Goal: Task Accomplishment & Management: Complete application form

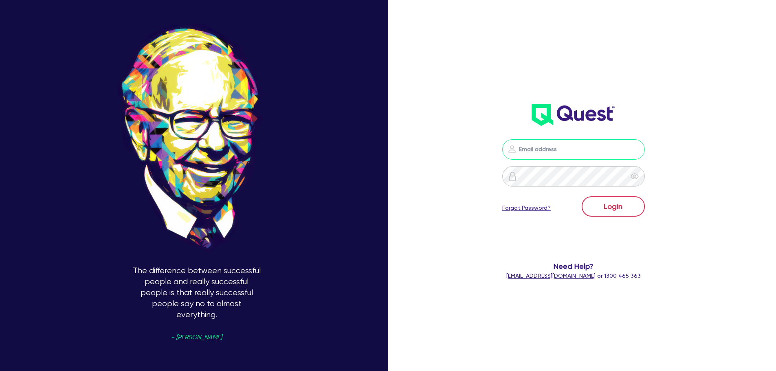
type input "[PERSON_NAME][EMAIL_ADDRESS][DOMAIN_NAME]"
click at [630, 208] on button "Login" at bounding box center [613, 206] width 63 height 20
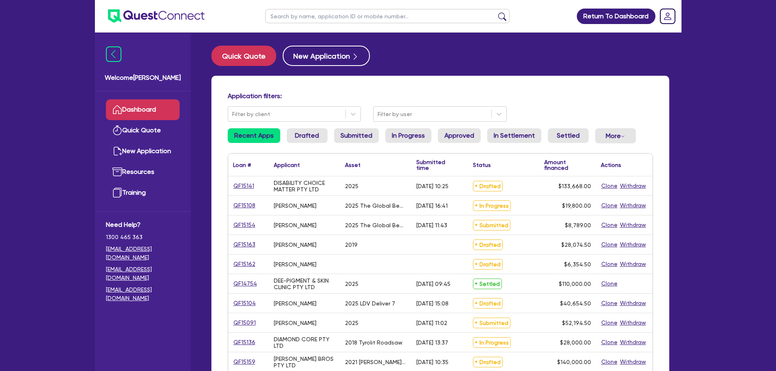
click at [328, 20] on input "text" at bounding box center [387, 16] width 244 height 14
type input "suze"
click at [496, 12] on button "submit" at bounding box center [502, 17] width 13 height 11
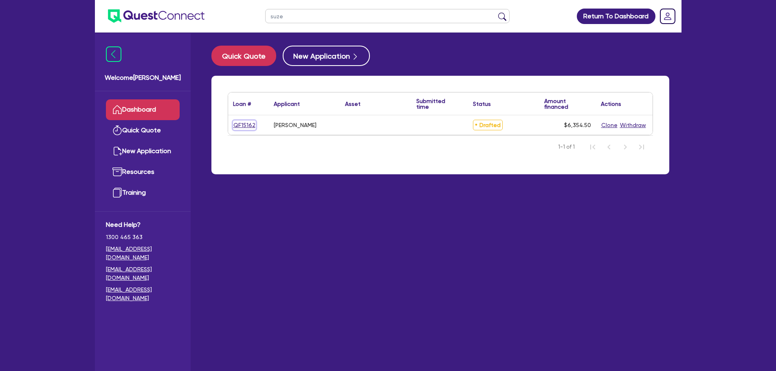
click at [245, 129] on link "QF15162" at bounding box center [244, 125] width 23 height 9
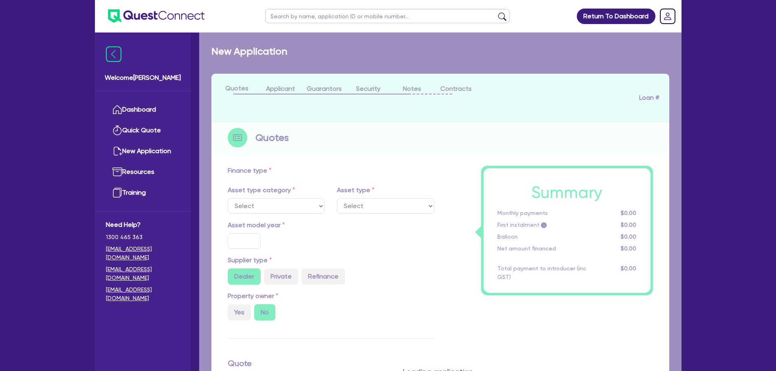
type input "5,700"
type input "20"
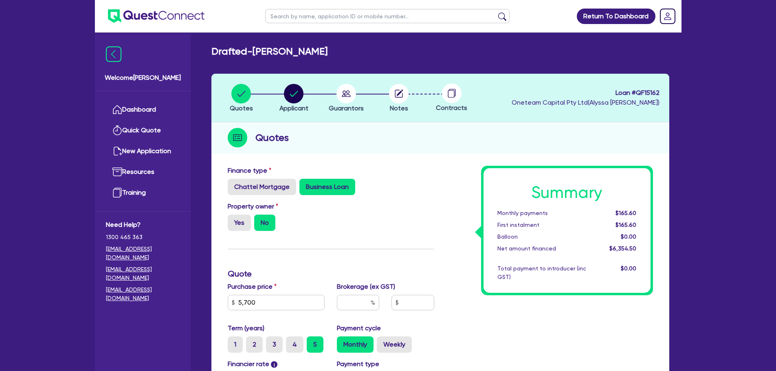
click at [420, 169] on div "Finance type Chattel Mortgage Business Loan" at bounding box center [331, 180] width 219 height 29
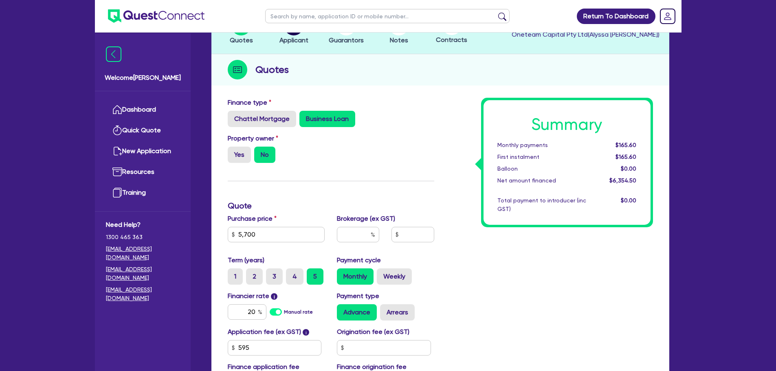
scroll to position [136, 0]
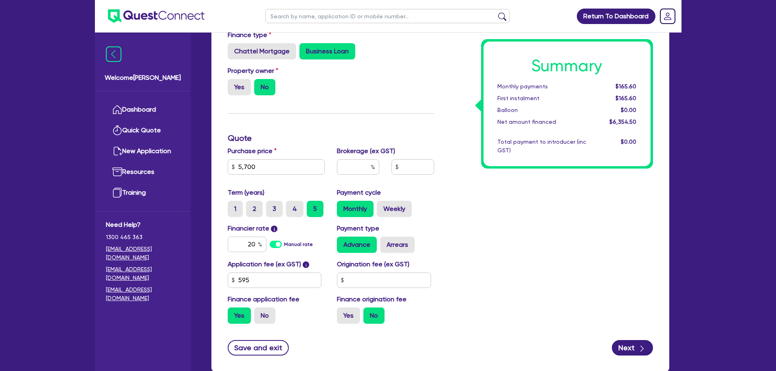
click at [432, 136] on h3 "Quote" at bounding box center [331, 138] width 207 height 10
click at [364, 163] on input "text" at bounding box center [358, 166] width 42 height 15
type input "5"
type input "5,700"
type input "317.73"
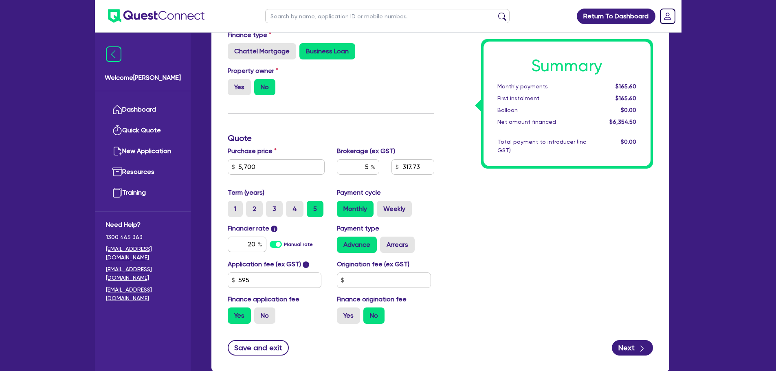
click at [544, 201] on div "Summary Monthly payments $165.60 First instalment $165.60 Balloon $0.00 Net amo…" at bounding box center [549, 180] width 219 height 300
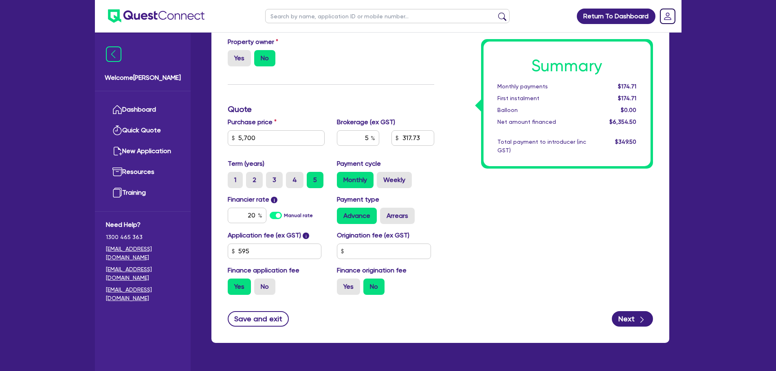
scroll to position [186, 0]
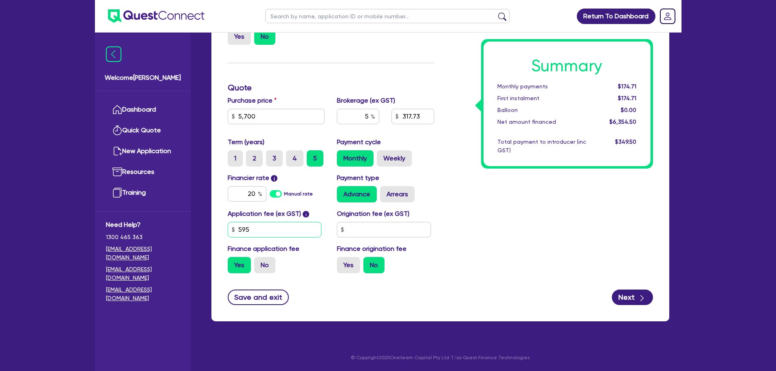
click at [269, 229] on input "595" at bounding box center [275, 229] width 94 height 15
type input "5,700"
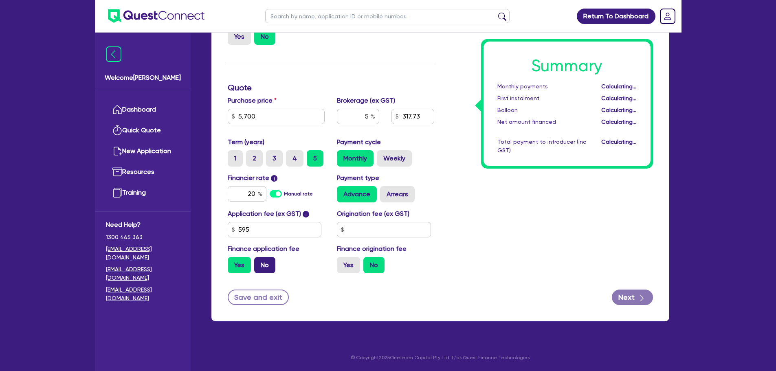
click at [265, 270] on label "No" at bounding box center [264, 265] width 21 height 16
click at [260, 262] on input "No" at bounding box center [256, 259] width 5 height 5
radio input "true"
type input "5,700"
type input "285"
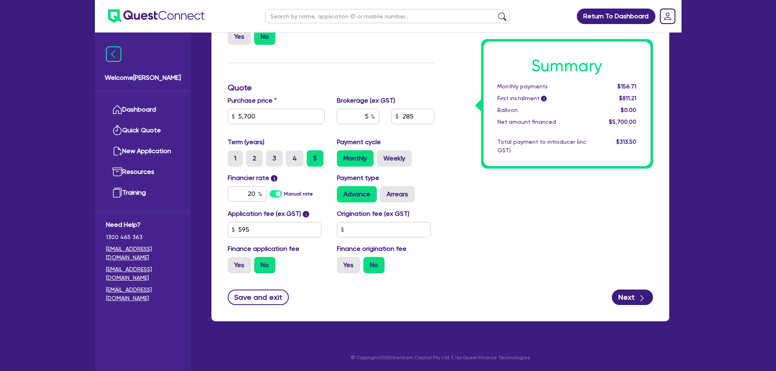
click at [460, 255] on div "Summary Monthly payments $156.71 First instalment i $811.21 Balloon $0.00 Net a…" at bounding box center [549, 130] width 219 height 300
click at [308, 229] on input "595" at bounding box center [275, 229] width 94 height 15
click at [271, 234] on input "595" at bounding box center [275, 229] width 94 height 15
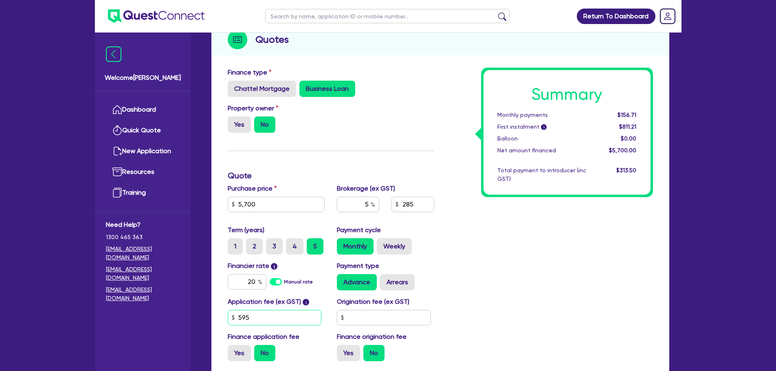
scroll to position [51, 0]
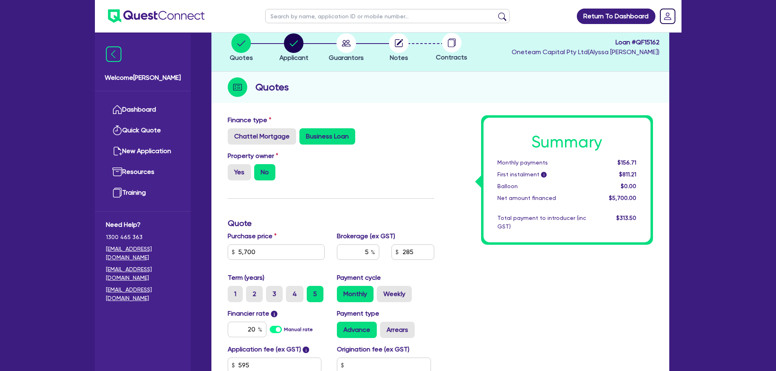
click at [302, 243] on div "Purchase price 5,700" at bounding box center [277, 248] width 110 height 35
click at [302, 244] on input "5,700" at bounding box center [276, 251] width 97 height 15
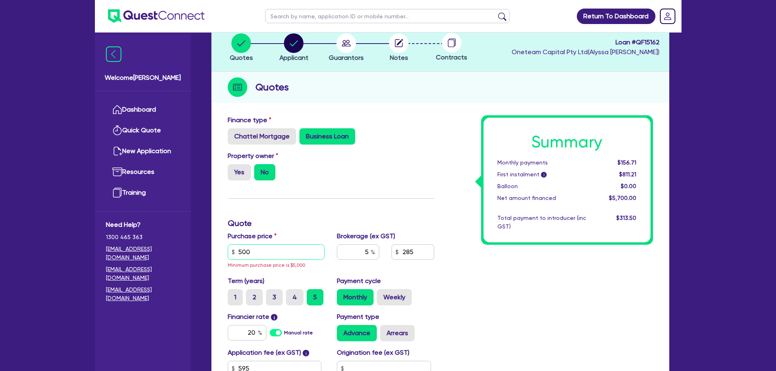
type input "5,000"
type input "250"
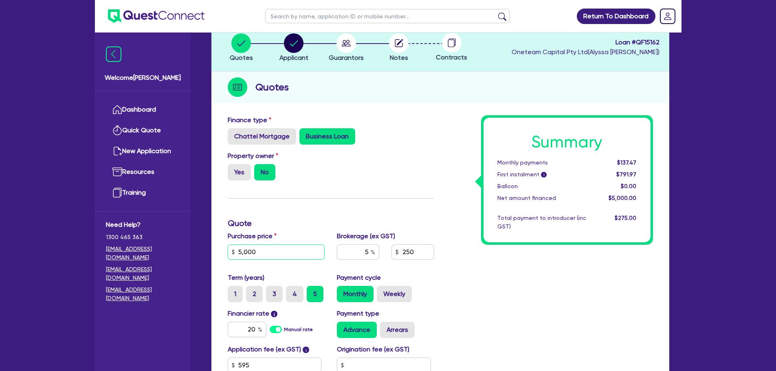
type input "5,000"
click at [368, 182] on div "Property owner Yes No" at bounding box center [331, 169] width 219 height 36
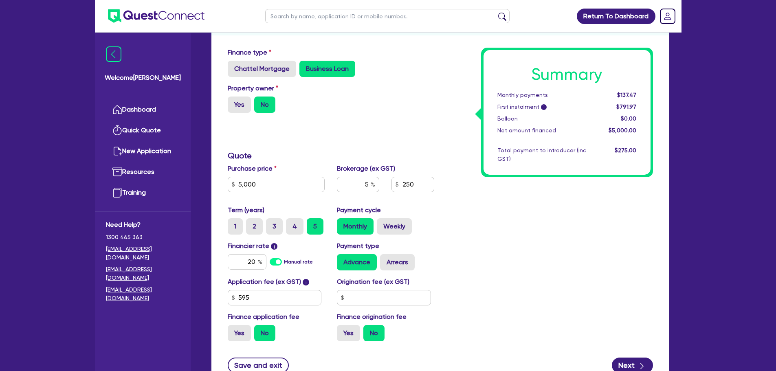
scroll to position [186, 0]
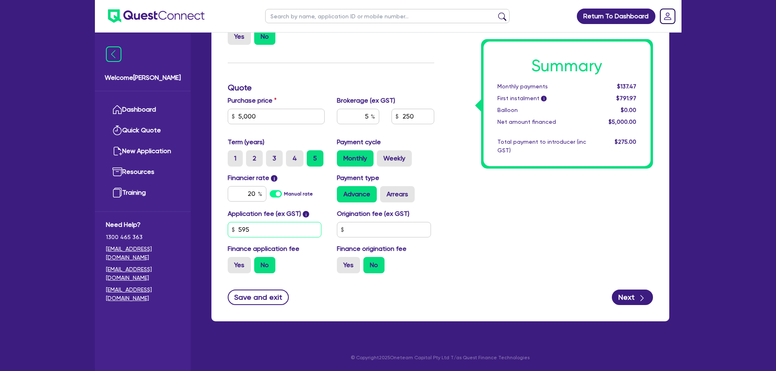
click at [294, 235] on input "595" at bounding box center [275, 229] width 94 height 15
paste input "636.36"
type input "636.36"
click at [533, 213] on div "Summary Monthly payments $137.47 First instalment i $791.97 Balloon $0.00 Net a…" at bounding box center [549, 130] width 219 height 300
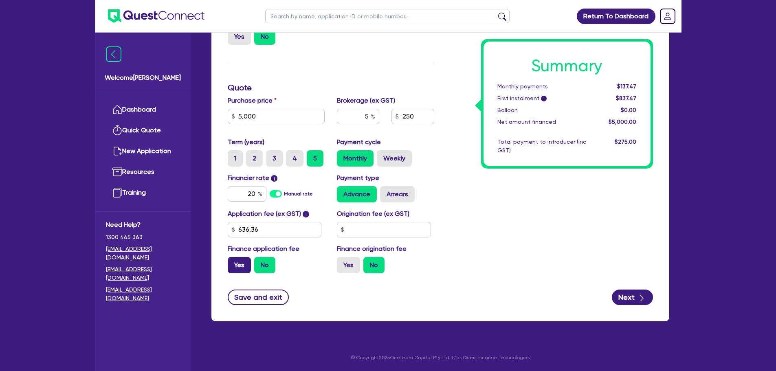
click at [247, 264] on label "Yes" at bounding box center [239, 265] width 23 height 16
click at [233, 262] on input "Yes" at bounding box center [230, 259] width 5 height 5
radio input "true"
type input "285"
click at [467, 256] on div "Summary Monthly payments $156.71 First instalment $156.71 Balloon $0.00 Net amo…" at bounding box center [549, 130] width 219 height 300
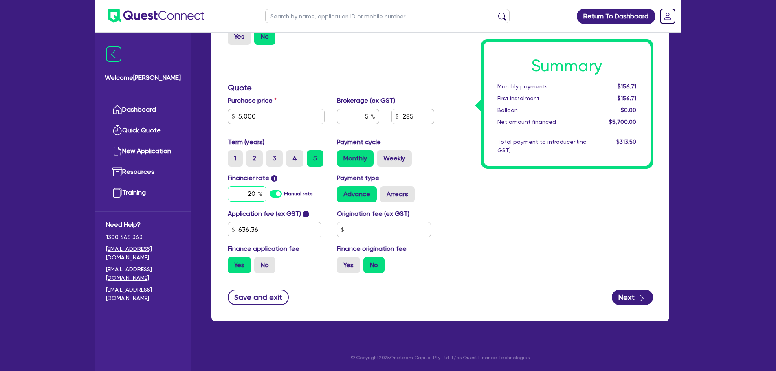
click at [254, 197] on input "20" at bounding box center [247, 193] width 39 height 15
click at [254, 196] on input "20" at bounding box center [247, 193] width 39 height 15
click at [600, 200] on div "Summary Monthly payments $156.71 First instalment $156.71 Balloon $0.00 Net amo…" at bounding box center [549, 130] width 219 height 300
click at [355, 117] on input "5" at bounding box center [358, 116] width 42 height 15
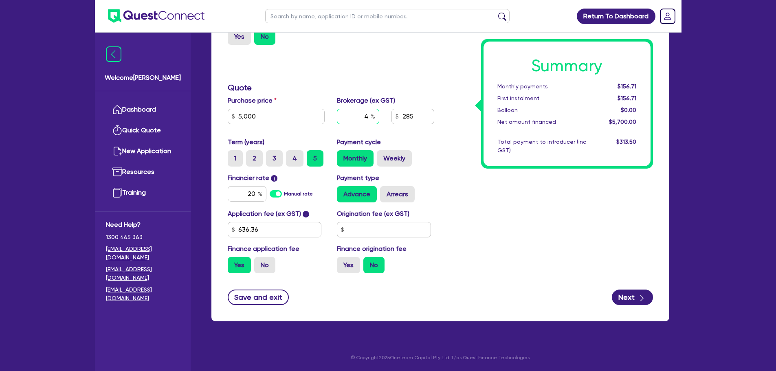
type input "4"
click at [543, 213] on div "Summary Monthly payments $156.71 First instalment $156.71 Balloon $0.00 Net amo…" at bounding box center [549, 130] width 219 height 300
click at [414, 117] on input "228" at bounding box center [413, 116] width 42 height 15
paste input "07.27"
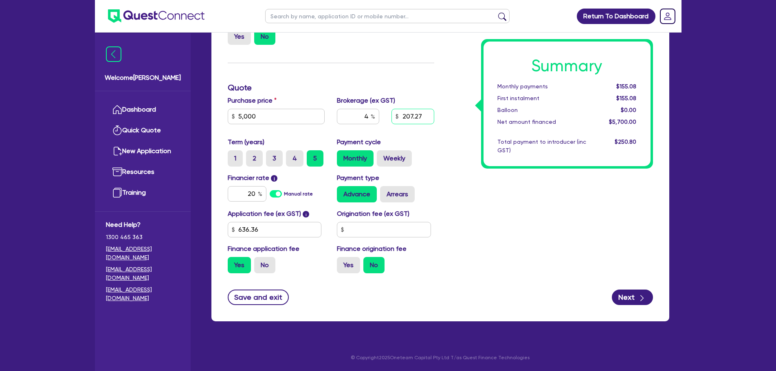
type input "207.27"
click at [544, 237] on div "Summary Monthly payments Calculating... First instalment Calculating... Balloon…" at bounding box center [549, 130] width 219 height 300
click at [516, 231] on div "Summary Monthly payments $154.49 First instalment $154.49 Balloon $0.00 Net amo…" at bounding box center [549, 130] width 219 height 300
click at [625, 294] on button "Next" at bounding box center [632, 297] width 41 height 15
type input "3.67"
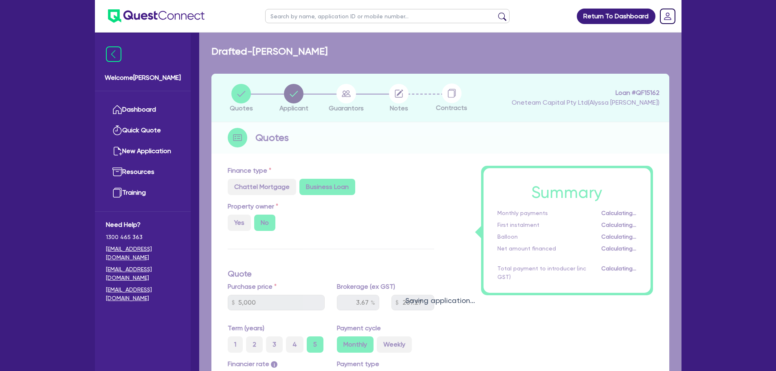
select select "SOLE_TRADER"
select select "HEALTH_BEAUTY"
select select "HAIR_BEAUTY_SALONS"
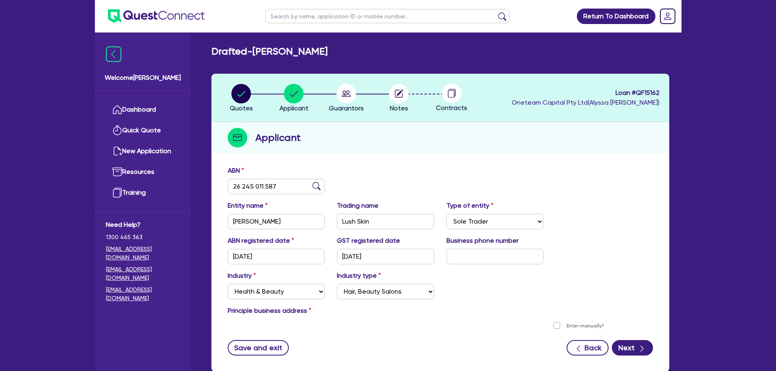
scroll to position [51, 0]
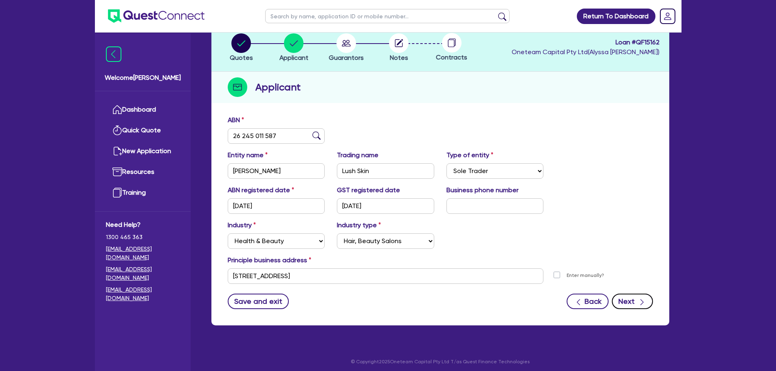
click at [638, 305] on div "button" at bounding box center [642, 301] width 9 height 10
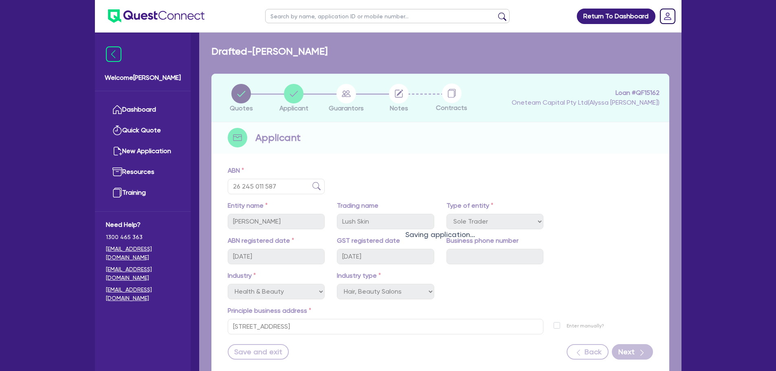
select select "MRS"
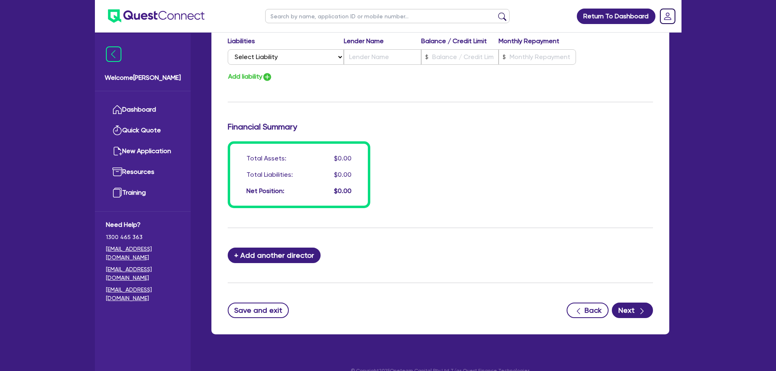
scroll to position [573, 0]
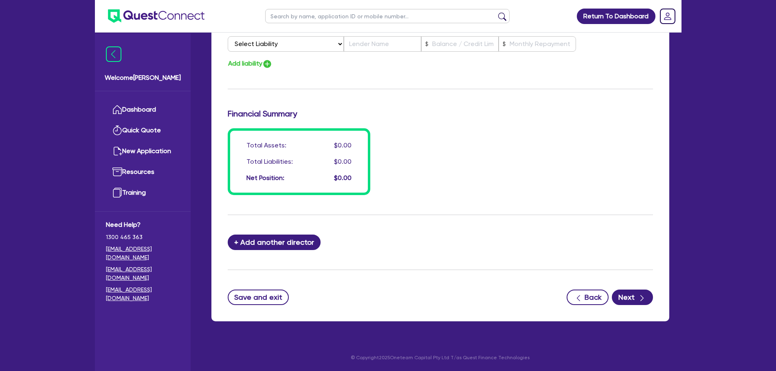
click at [626, 291] on button "Next" at bounding box center [632, 297] width 41 height 15
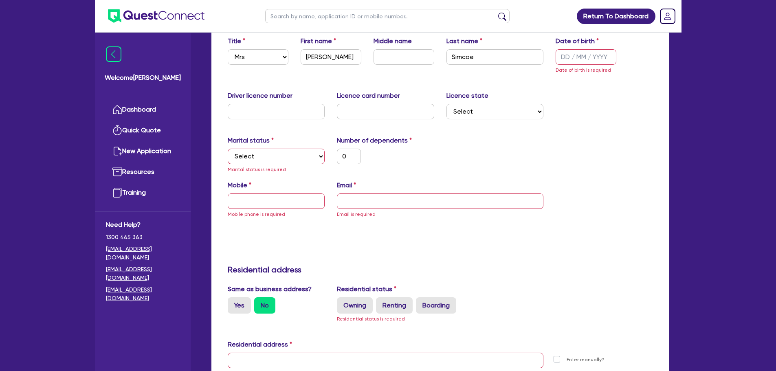
scroll to position [147, 0]
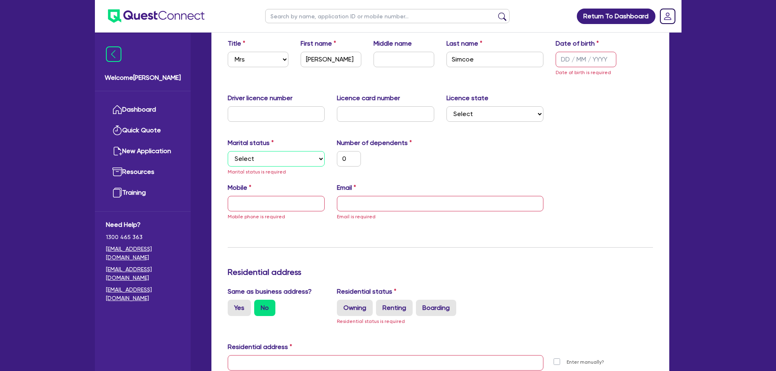
click at [299, 162] on select "Select Single Married De Facto / Partner" at bounding box center [276, 158] width 97 height 15
select select "SINGLE"
click at [228, 151] on select "Select Single Married De Facto / Partner" at bounding box center [276, 158] width 97 height 15
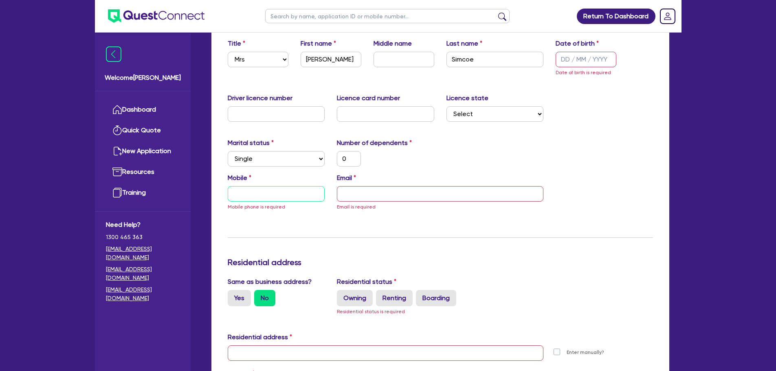
click at [280, 197] on input "text" at bounding box center [276, 193] width 97 height 15
type input "0"
type input "04"
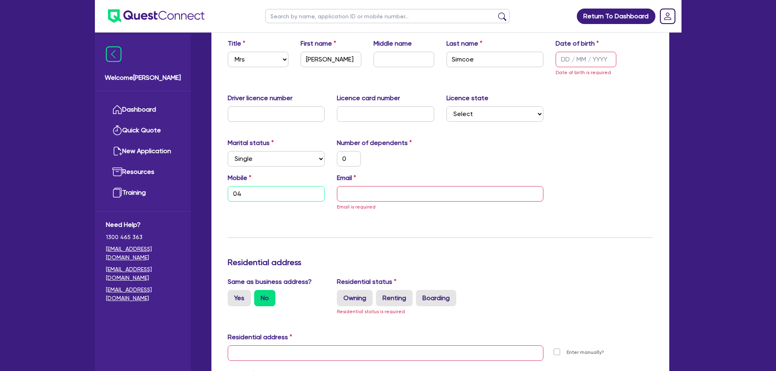
type input "0"
type input "044"
type input "0"
type input "0444"
type input "0"
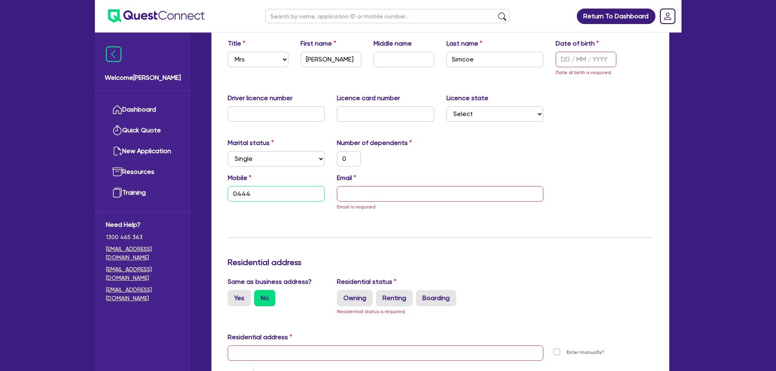
type input "0444 4"
type input "0"
type input "0444 44"
type input "0"
type input "0444 444"
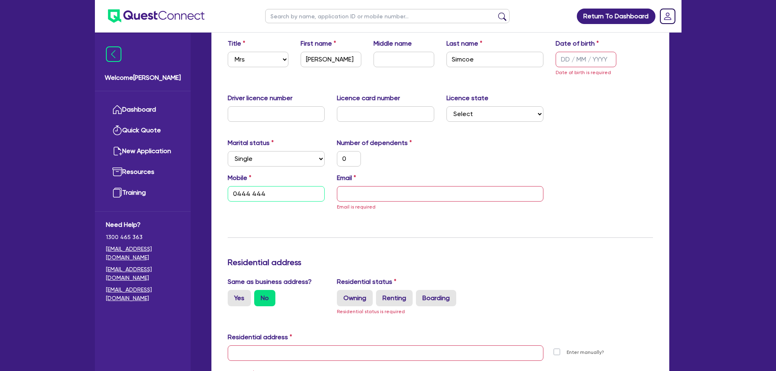
type input "0"
type input "0444 444 4"
type input "0"
type input "0444 444 44"
type input "0"
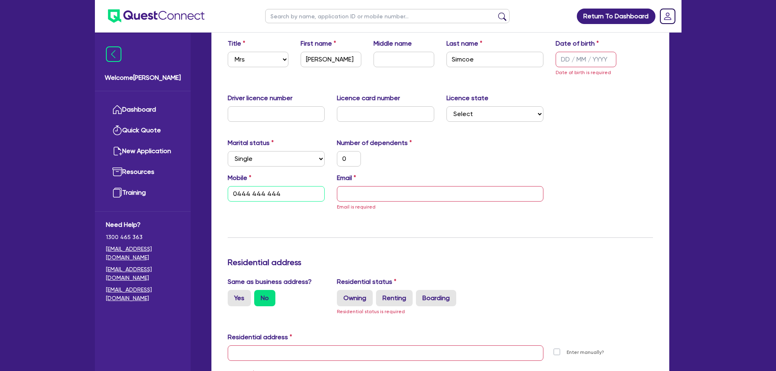
type input "0444 444 444"
type input "0"
type input "0444 444 444"
type input "t"
type input "0"
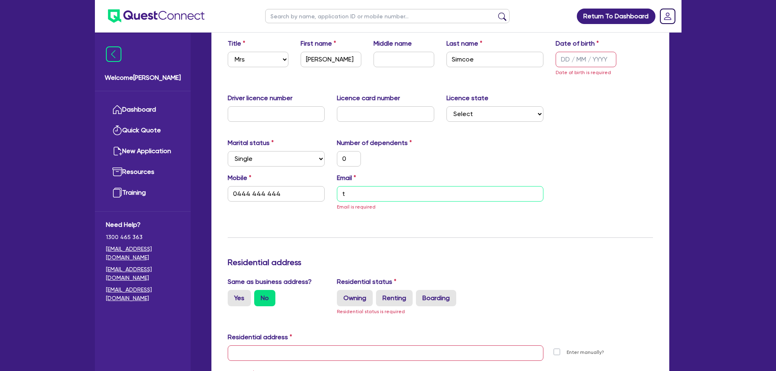
type input "0444 444 444"
type input "tb"
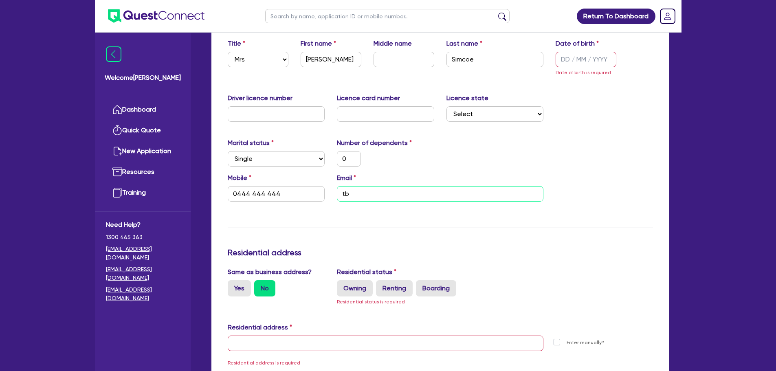
type input "0"
type input "0444 444 444"
type input "tbc"
type input "0"
type input "0444 444 444"
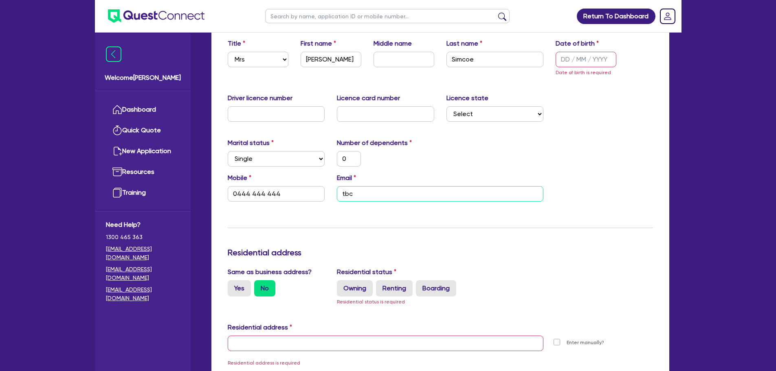
type input "tbc@"
type input "0"
type input "0444 444 444"
type input "tbc@t"
type input "0"
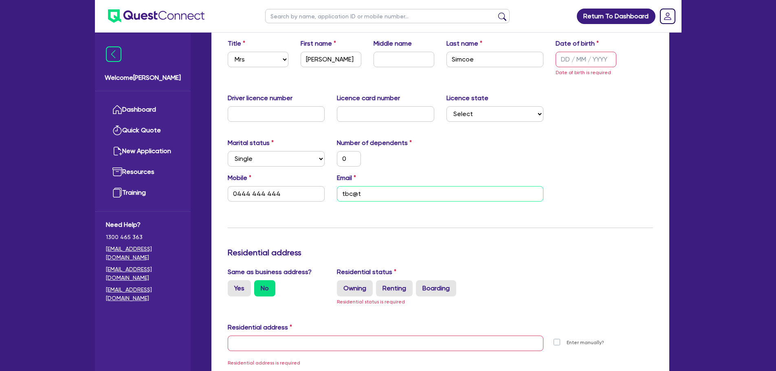
type input "0444 444 444"
type input "tbc@tb"
type input "0"
type input "0444 444 444"
type input "tbc@tbc"
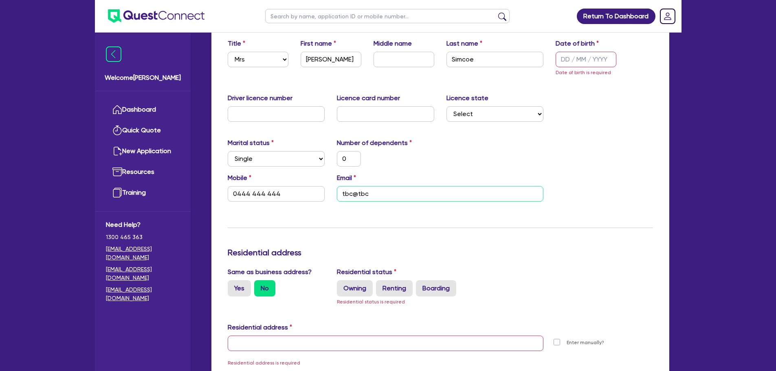
type input "0"
type input "0444 444 444"
type input "tbc@tbc."
type input "0"
type input "0444 444 444"
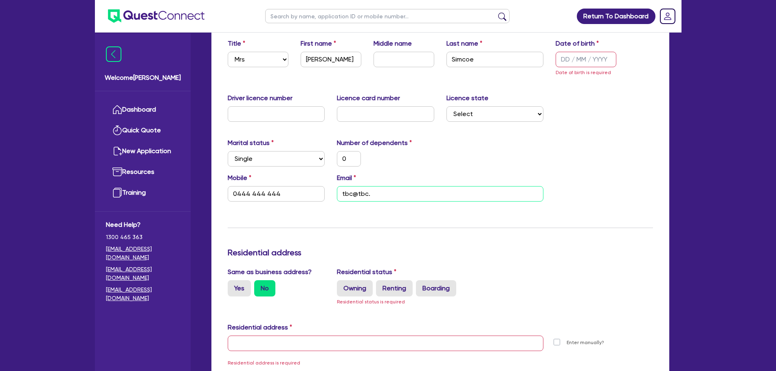
type input "tbc@tbc.c"
type input "0"
type input "0444 444 444"
type input "[EMAIL_ADDRESS][DOMAIN_NAME]"
type input "0"
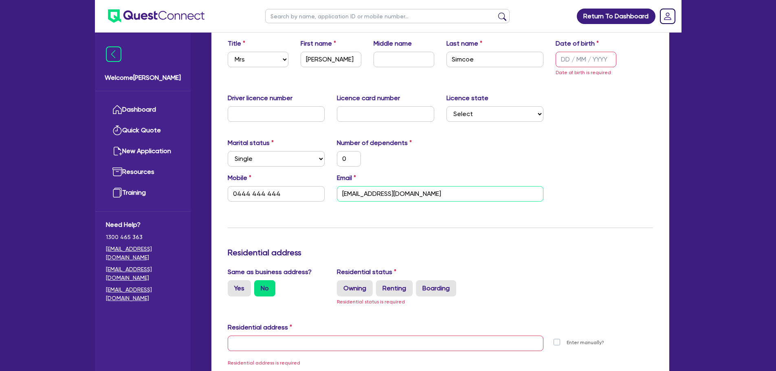
type input "0444 444 444"
type input "[EMAIL_ADDRESS][DOMAIN_NAME]"
type input "0"
type input "0444 444 444"
type input "[EMAIL_ADDRESS][DOMAIN_NAME]."
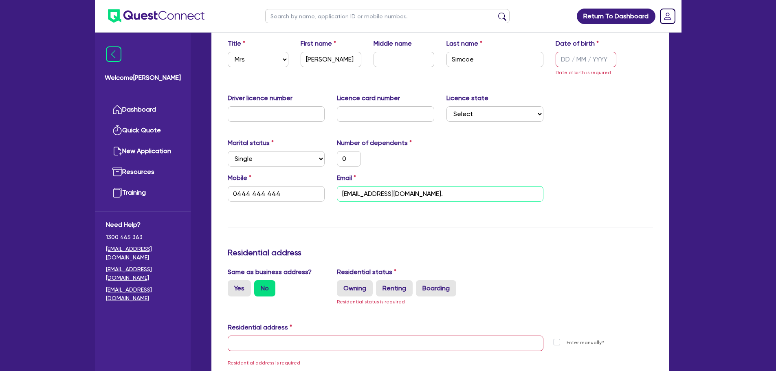
type input "0"
type input "0444 444 444"
type input "tbc@tbc.com.a"
type input "0"
type input "0444 444 444"
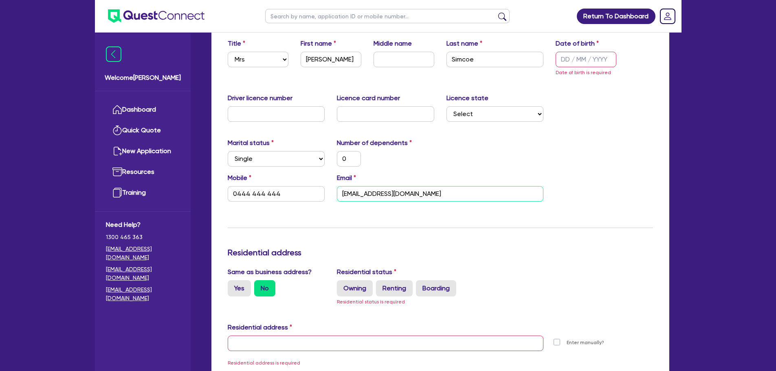
type input "[EMAIL_ADDRESS][DOMAIN_NAME]"
click at [431, 257] on h3 "Residential address" at bounding box center [440, 253] width 425 height 10
click at [402, 287] on label "Renting" at bounding box center [394, 288] width 37 height 16
click at [381, 286] on input "Renting" at bounding box center [378, 282] width 5 height 5
radio input "true"
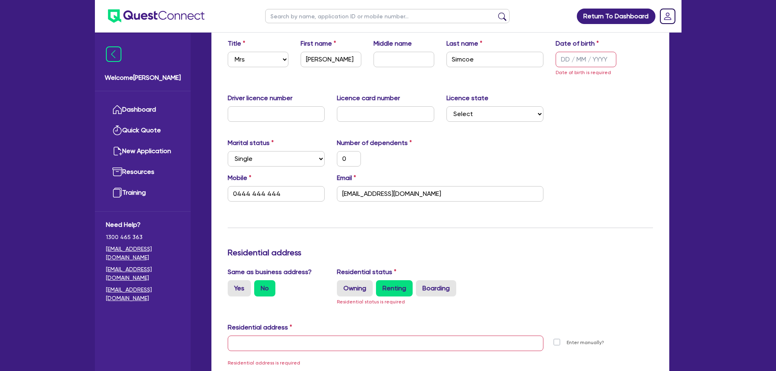
type input "0"
type input "0444 444 444"
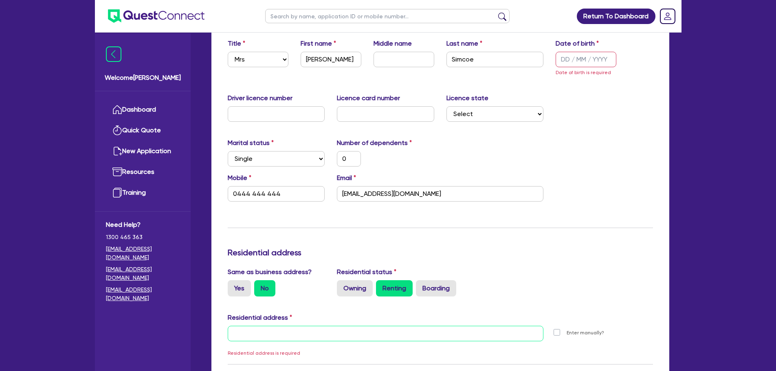
click at [317, 339] on input "text" at bounding box center [386, 333] width 316 height 15
click at [567, 334] on label "Enter manually?" at bounding box center [585, 333] width 37 height 8
click at [556, 334] on input "Enter manually?" at bounding box center [559, 332] width 7 height 8
checkbox input "true"
type input "0"
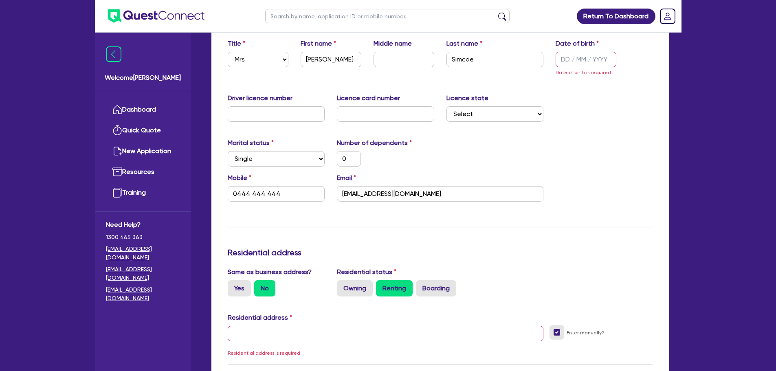
type input "0444 444 444"
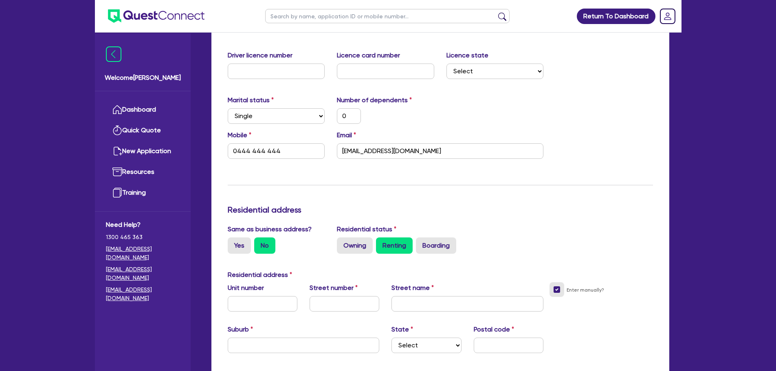
scroll to position [215, 0]
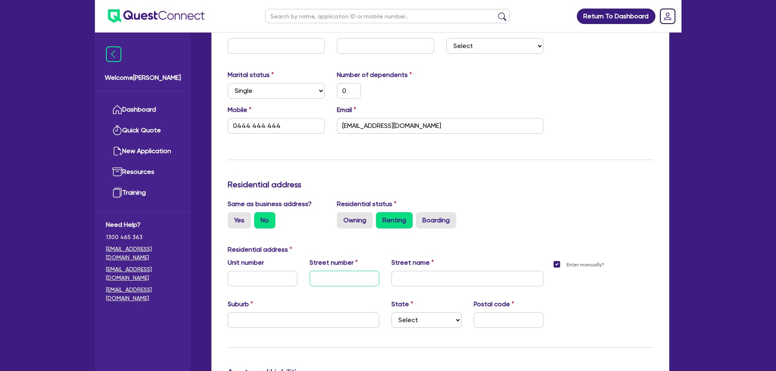
click at [343, 277] on input "text" at bounding box center [345, 278] width 70 height 15
type input "0"
type input "0444 444 444"
type input "1"
type input "0"
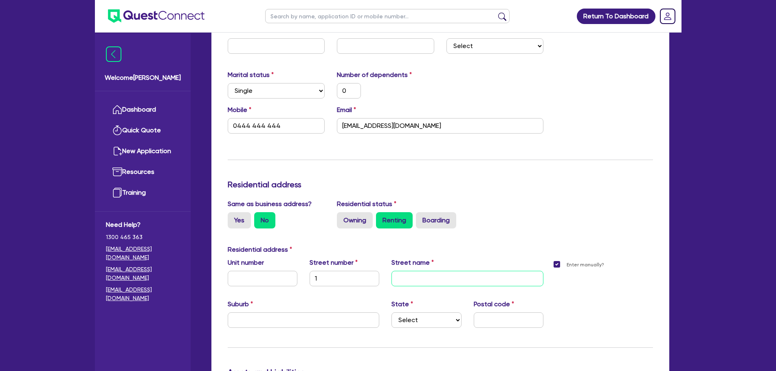
type input "0444 444 444"
type input "T"
type input "0"
type input "0444 444 444"
type input "TB"
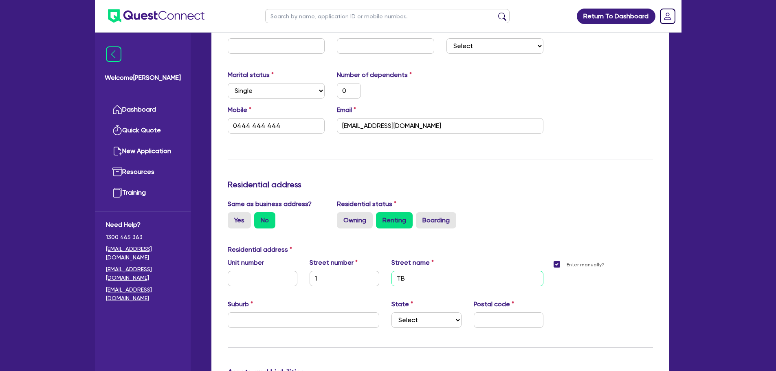
type input "0"
type input "0444 444 444"
type input "TBC"
type input "0"
type input "0444 444 444"
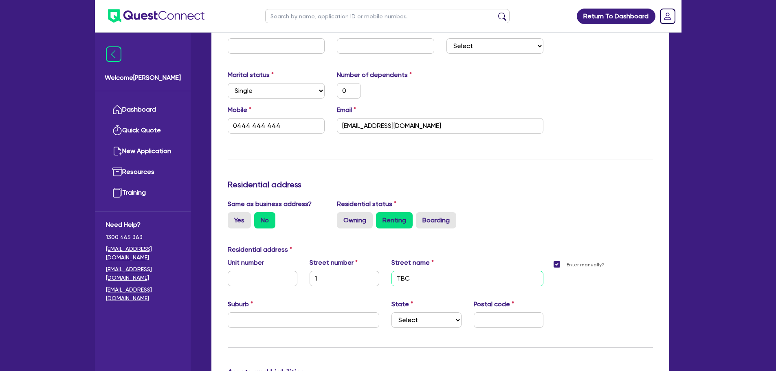
type input "TBC"
type input "0"
type input "0444 444 444"
type input "TBC S"
type input "0"
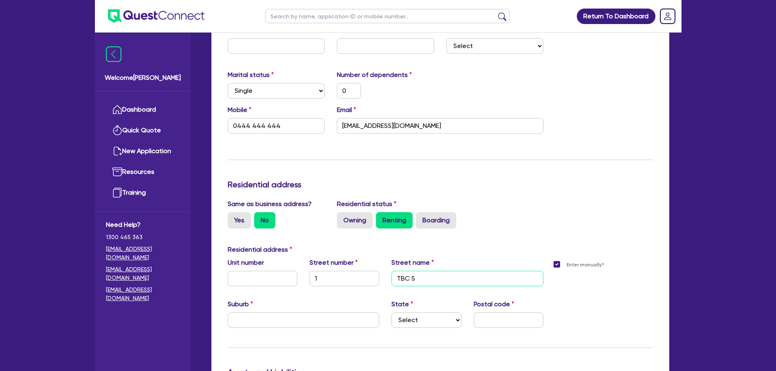
type input "0444 444 444"
type input "TBC St"
type input "0"
type input "0444 444 444"
type input "TBC Str"
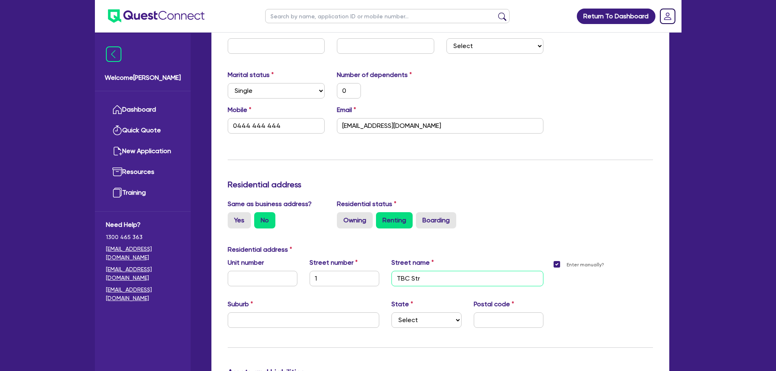
type input "0"
type input "0444 444 444"
type input "TBC Stre"
type input "0"
type input "0444 444 444"
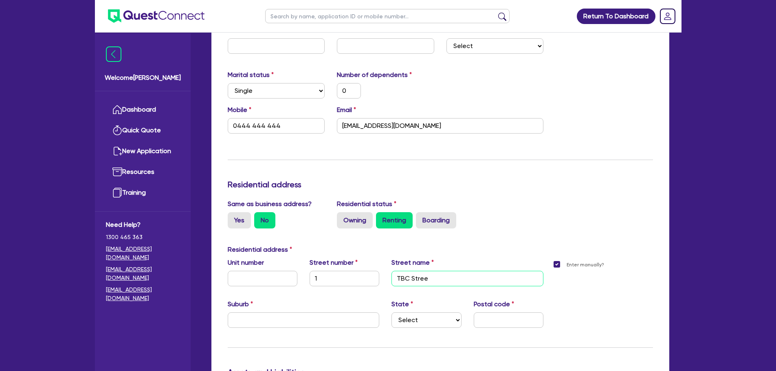
type input "TBC Stree"
type input "0"
type input "0444 444 444"
type input "[GEOGRAPHIC_DATA]"
type input "0"
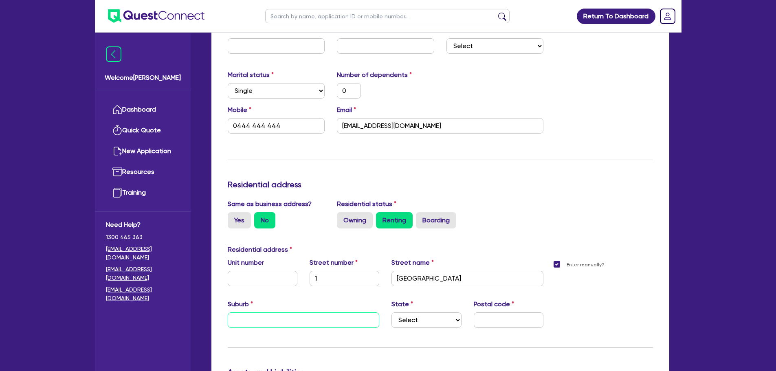
type input "0444 444 444"
type input "S"
type input "0"
type input "0444 444 444"
type input "Sy"
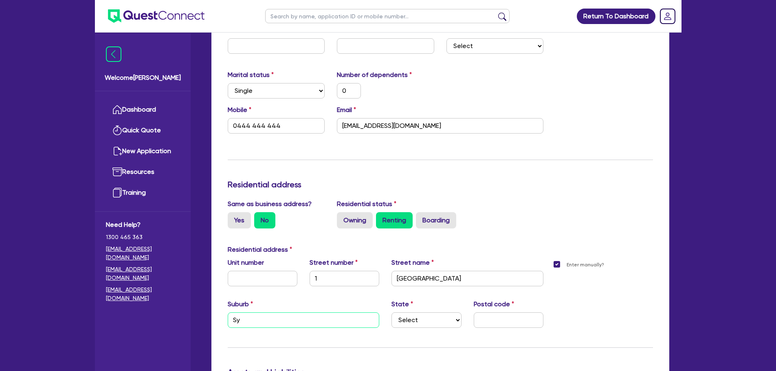
type input "0"
type input "0444 444 444"
type input "[PERSON_NAME]"
type input "0"
type input "0444 444 444"
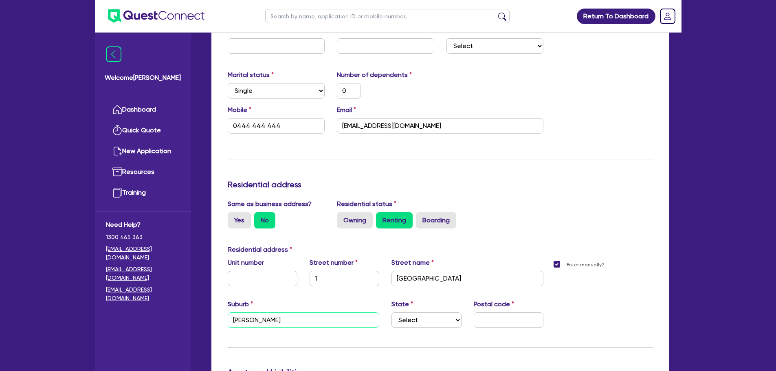
type input "Sydn"
type input "0"
type input "0444 444 444"
type input "Sydne"
type input "0"
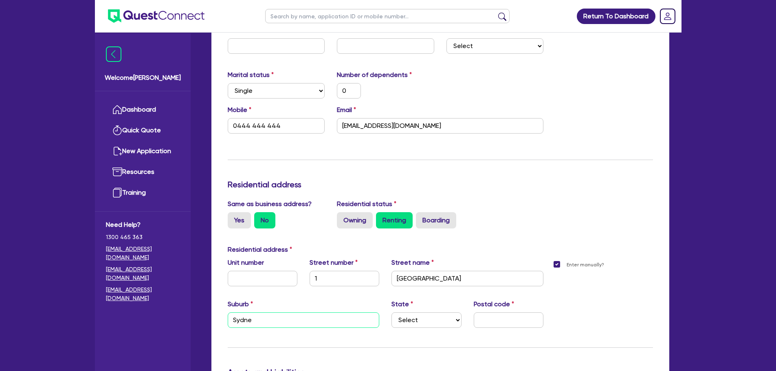
type input "0444 444 444"
type input "[GEOGRAPHIC_DATA]"
click at [430, 320] on select "Select [GEOGRAPHIC_DATA] [GEOGRAPHIC_DATA] [GEOGRAPHIC_DATA] [GEOGRAPHIC_DATA] …" at bounding box center [427, 320] width 70 height 15
select select "[GEOGRAPHIC_DATA]"
click at [392, 313] on select "Select [GEOGRAPHIC_DATA] [GEOGRAPHIC_DATA] [GEOGRAPHIC_DATA] [GEOGRAPHIC_DATA] …" at bounding box center [427, 320] width 70 height 15
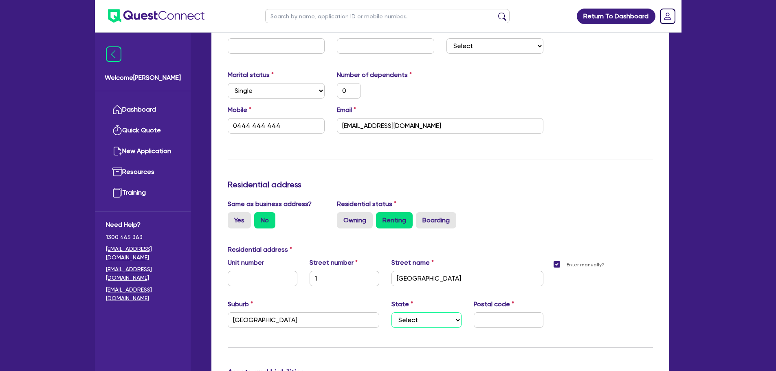
type input "0"
type input "0444 444 444"
click at [509, 317] on input "text" at bounding box center [509, 320] width 70 height 15
type input "0"
type input "0444 444 444"
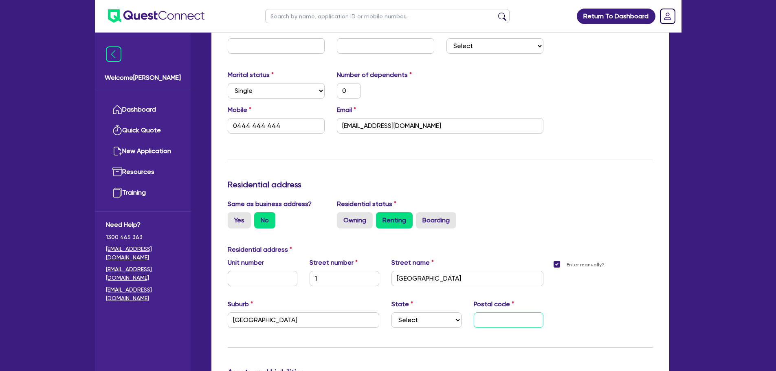
type input "2"
type input "0"
type input "0444 444 444"
type input "20"
type input "0"
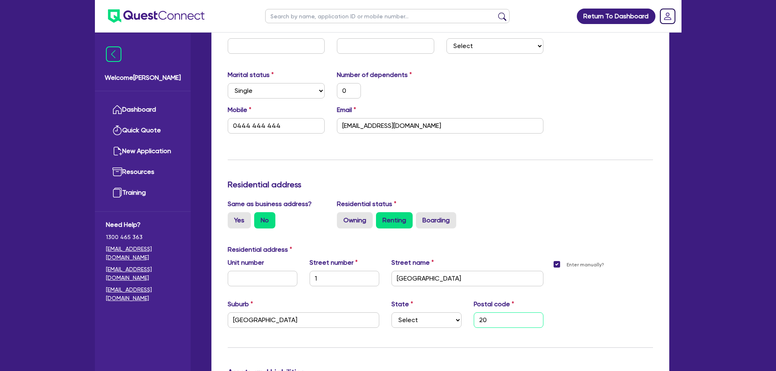
type input "0444 444 444"
type input "200"
type input "0"
type input "0444 444 444"
type input "2000"
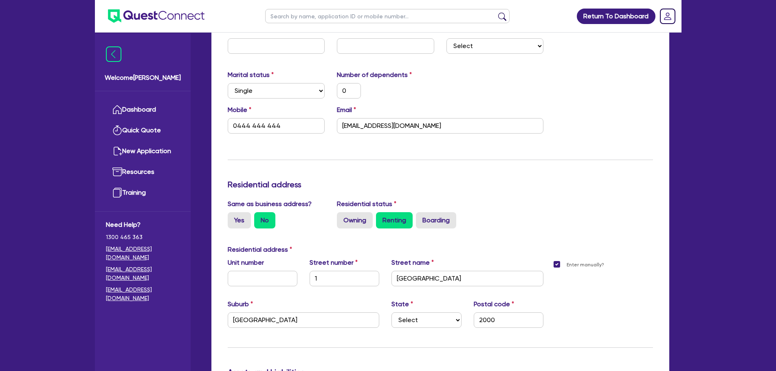
click at [626, 152] on div "Update residential status for Director #1 Boarding is only acceptable when the …" at bounding box center [440, 288] width 425 height 674
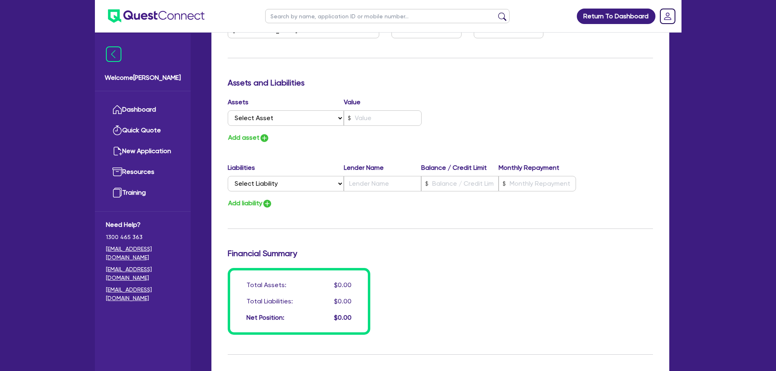
scroll to position [674, 0]
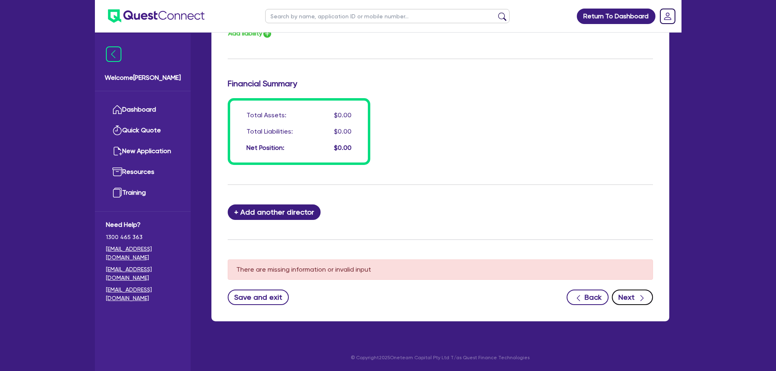
click at [636, 302] on button "Next" at bounding box center [632, 297] width 41 height 15
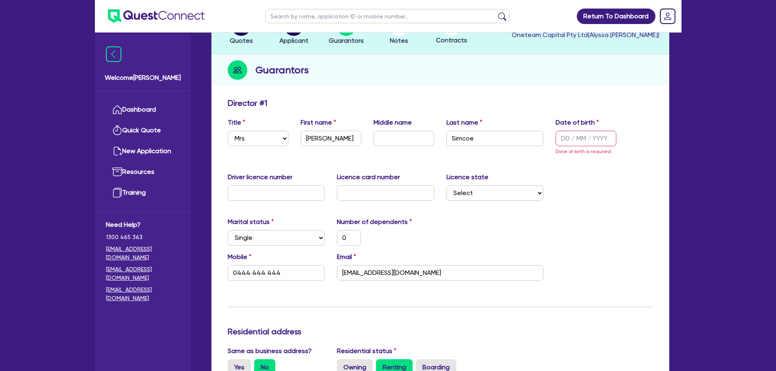
scroll to position [0, 0]
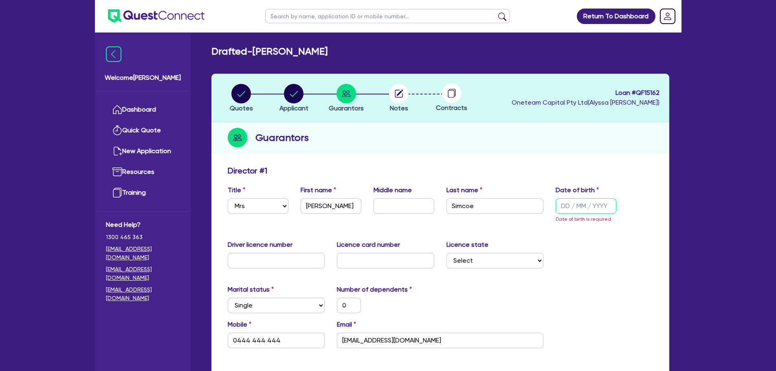
click at [582, 212] on input "text" at bounding box center [586, 205] width 61 height 15
type input "0 / /"
type input "0"
type input "0444 444 444"
type input "01/ /"
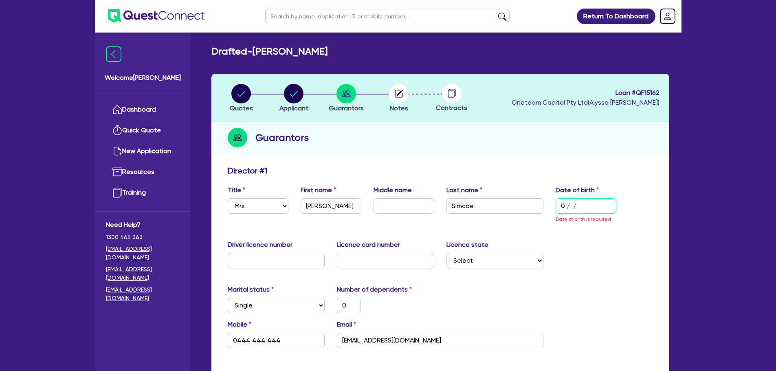
type input "0"
type input "0444 444 444"
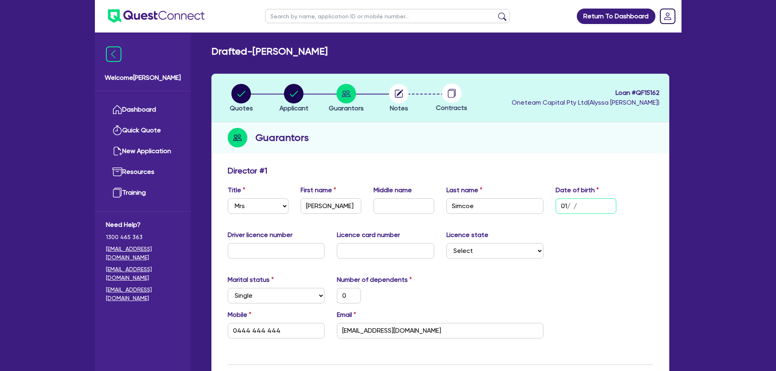
type input "01/ /"
type input "1"
type input "0"
type input "0444 444 444"
type input "1"
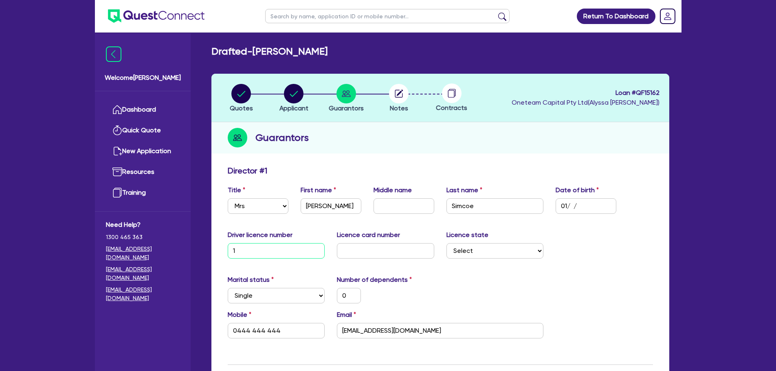
type input "0"
type input "0444 444 444"
type input "0 / /"
type input "0"
type input "0444 444 444"
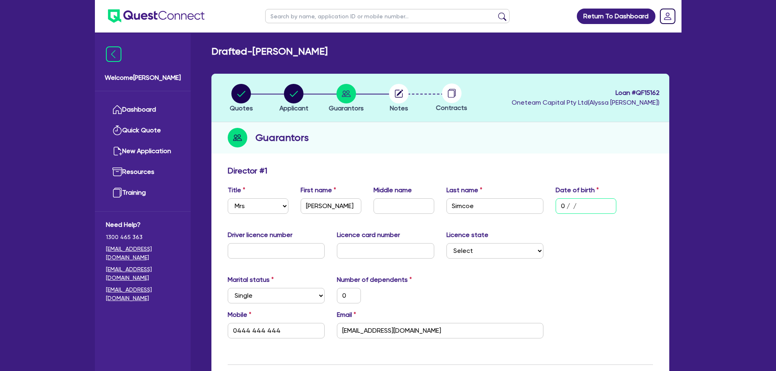
type input "01/ /"
type input "0"
type input "0444 444 444"
type input "01/0 /"
type input "0"
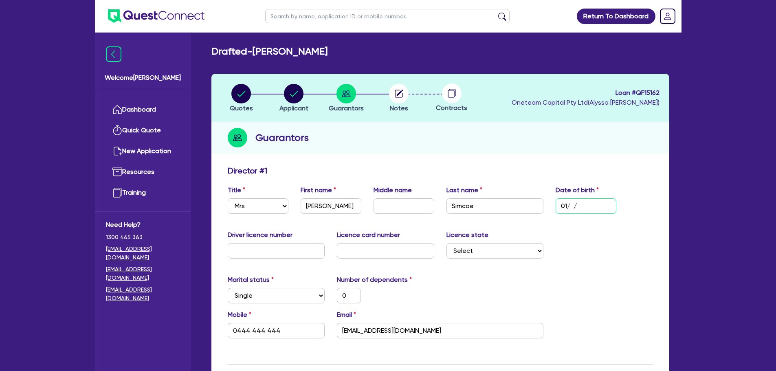
type input "0444 444 444"
type input "01/01/"
type input "0"
type input "0444 444 444"
type input "01/01/2"
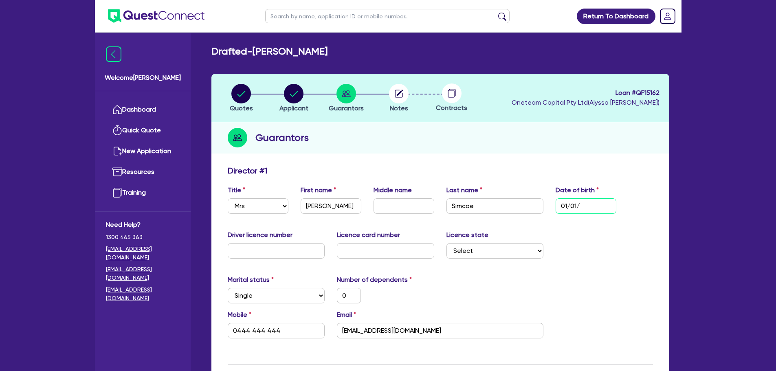
type input "0"
type input "0444 444 444"
type input "[DATE]"
type input "0"
type input "0444 444 444"
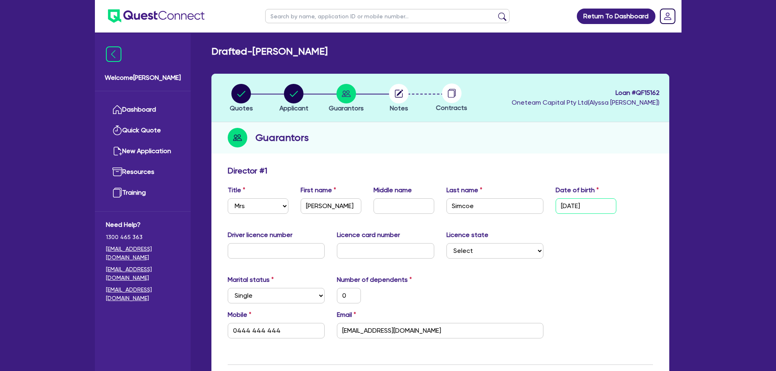
type input "01/01/200"
type input "0"
type input "0444 444 444"
type input "[DATE]"
type input "0"
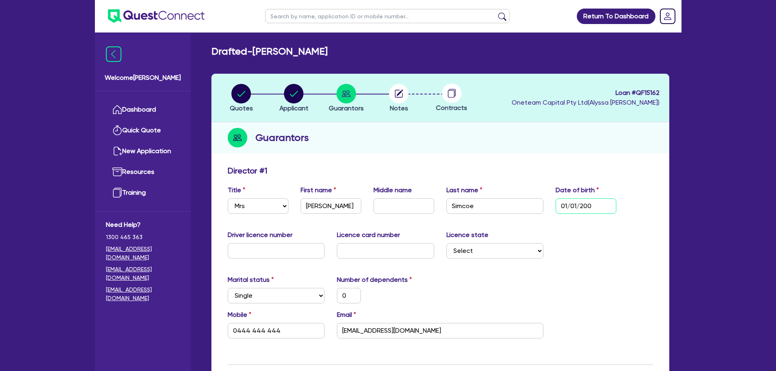
type input "0444 444 444"
type input "[DATE]"
click at [599, 260] on div "Driver licence number Licence card number Licence state Select [GEOGRAPHIC_DATA…" at bounding box center [441, 247] width 438 height 35
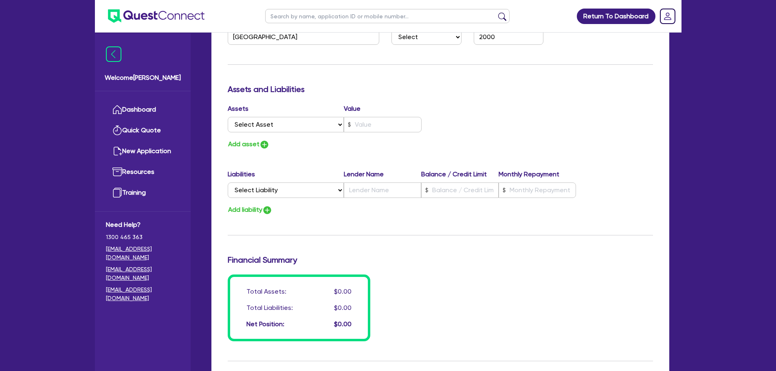
scroll to position [634, 0]
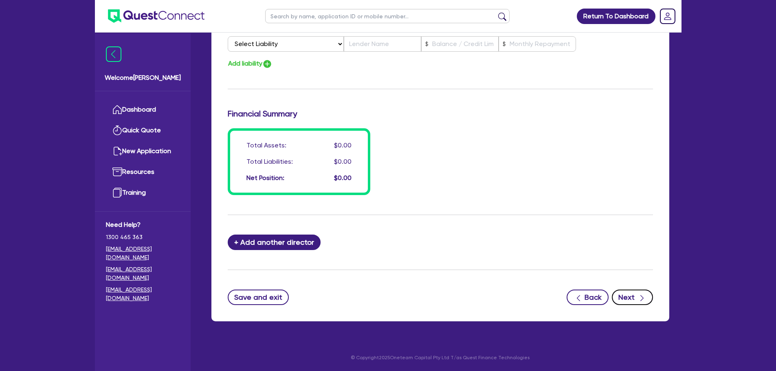
click at [622, 295] on button "Next" at bounding box center [632, 297] width 41 height 15
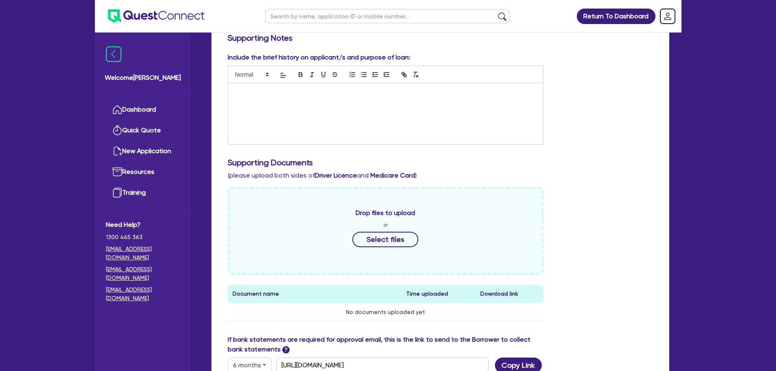
scroll to position [136, 0]
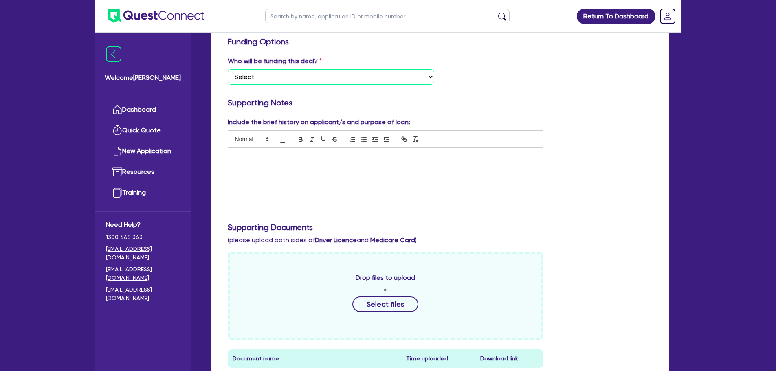
click at [348, 80] on select "Select I want Quest to fund 100% I will fund 100% I will co-fund with Quest Oth…" at bounding box center [331, 76] width 207 height 15
select select "Other"
click at [228, 69] on select "Select I want Quest to fund 100% I will fund 100% I will co-fund with Quest Oth…" at bounding box center [331, 76] width 207 height 15
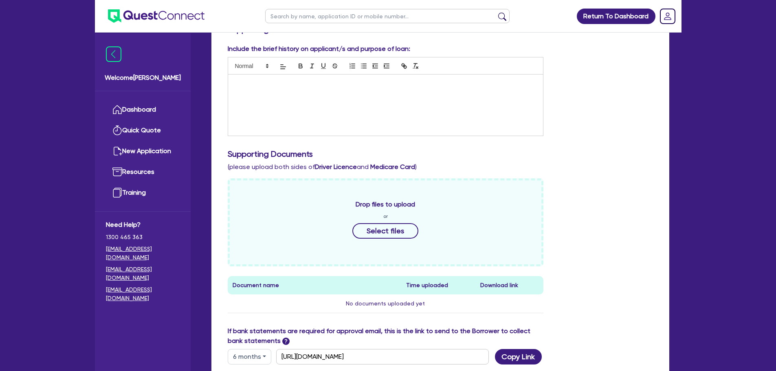
scroll to position [272, 0]
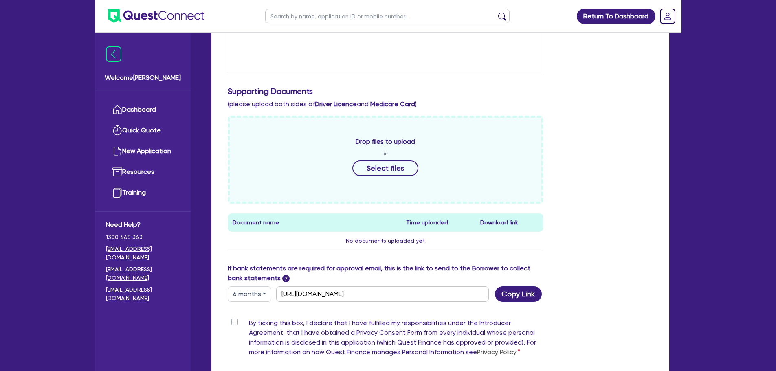
click at [249, 323] on label "By ticking this box, I declare that I have fulfilled my responsibilities under …" at bounding box center [396, 339] width 295 height 42
click at [234, 323] on input "By ticking this box, I declare that I have fulfilled my responsibilities under …" at bounding box center [231, 322] width 7 height 8
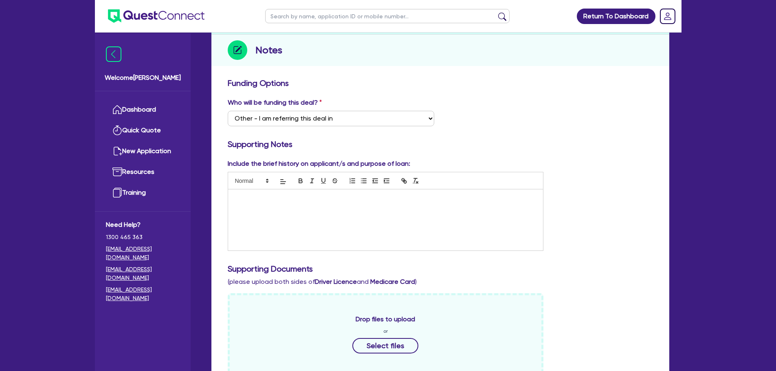
scroll to position [0, 0]
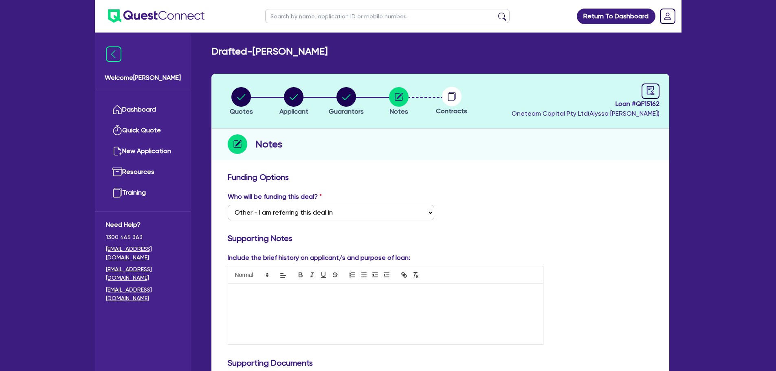
click at [587, 198] on div "Who will be funding this deal? Select I want Quest to fund 100% I will fund 100…" at bounding box center [441, 209] width 438 height 35
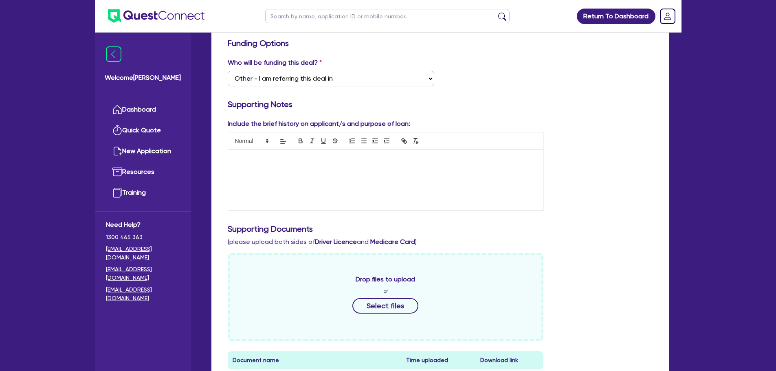
scroll to position [363, 0]
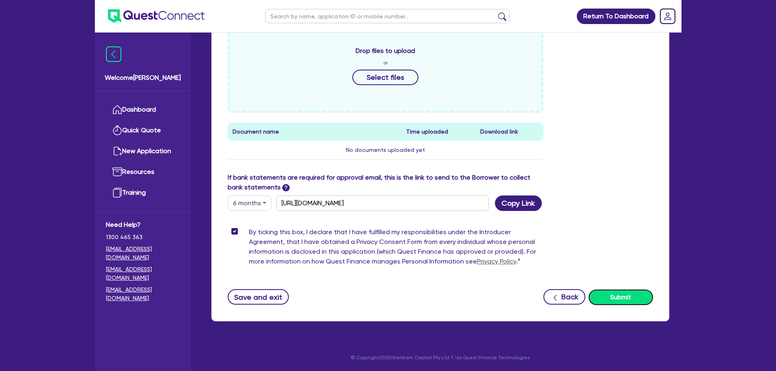
click at [627, 302] on button "Submit" at bounding box center [621, 297] width 64 height 15
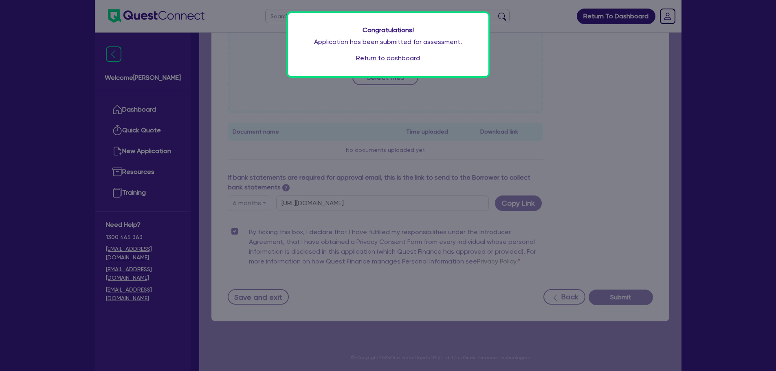
click at [416, 57] on link "Return to dashboard" at bounding box center [388, 58] width 64 height 10
